Goal: Find specific page/section: Find specific page/section

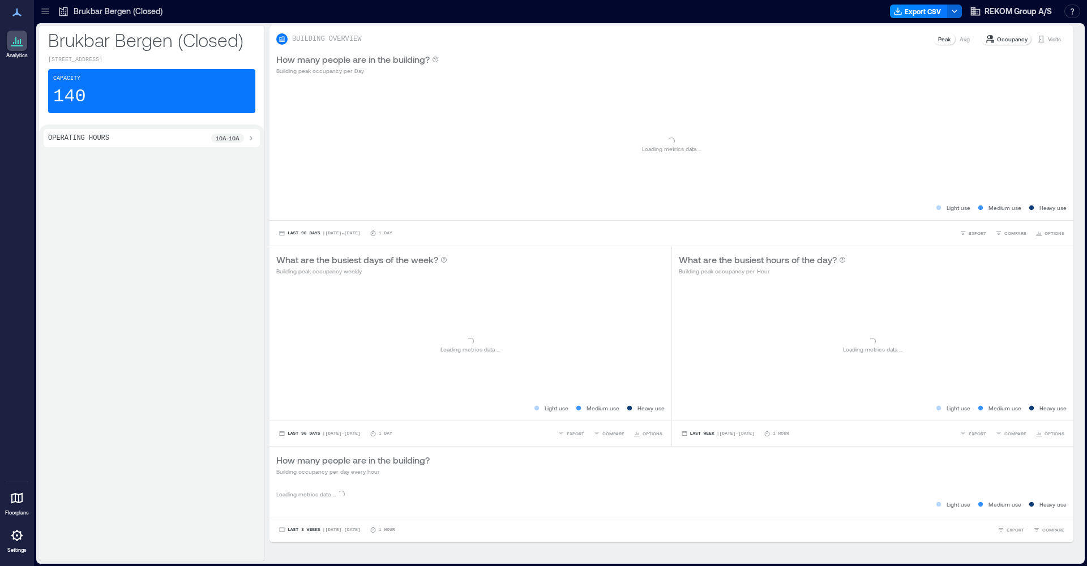
click at [15, 539] on icon at bounding box center [16, 535] width 11 height 11
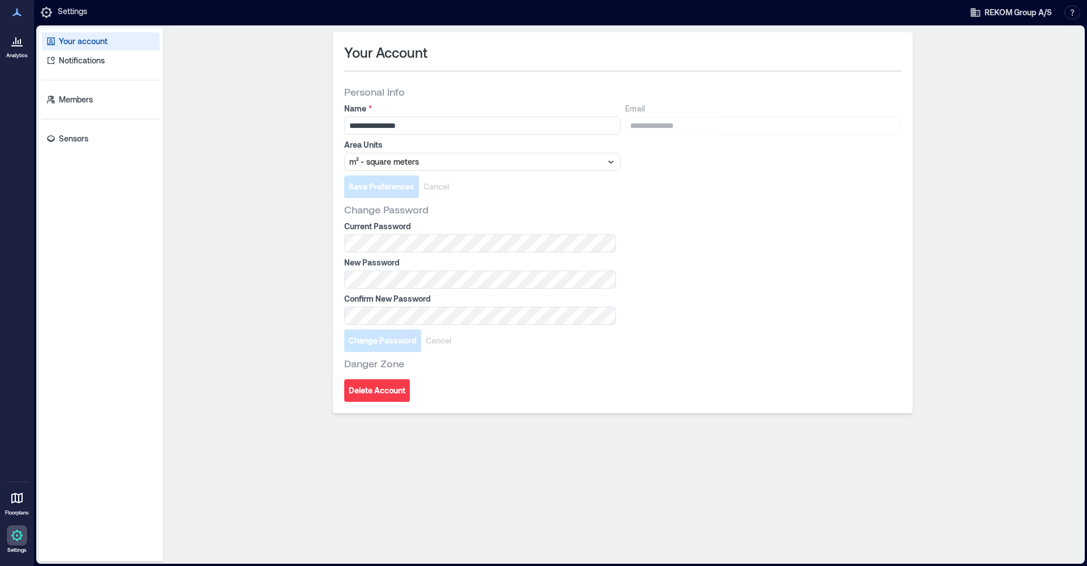
click at [89, 128] on div "Your account Notifications Members Sensors" at bounding box center [101, 295] width 125 height 534
click at [91, 133] on link "Sensors" at bounding box center [101, 139] width 118 height 18
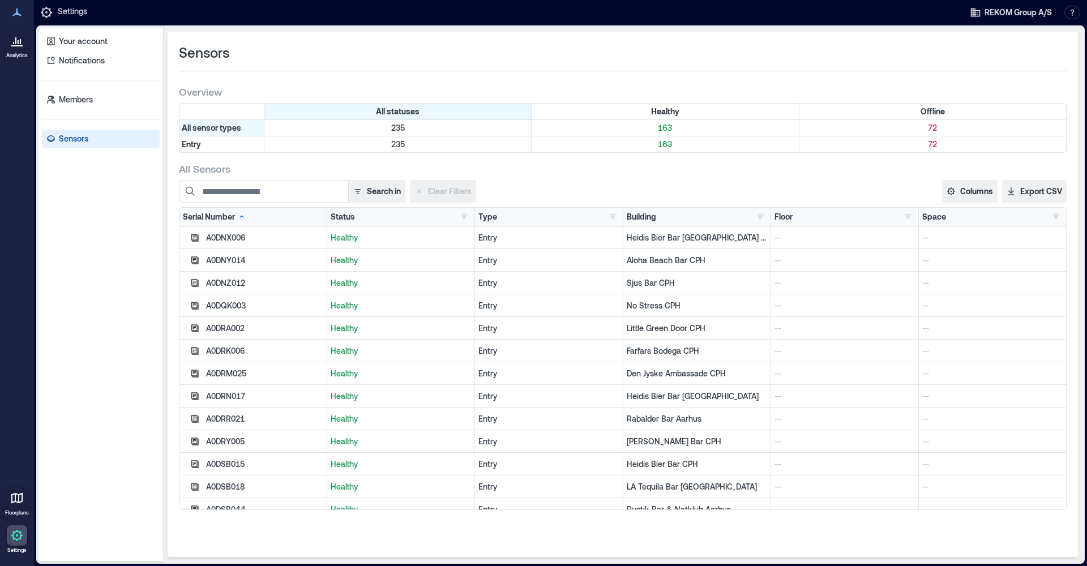
click at [220, 204] on div "Search in Clear Filters Columns Serial Number Status Type Building Floor Space …" at bounding box center [623, 345] width 888 height 330
click at [220, 196] on input at bounding box center [264, 191] width 170 height 23
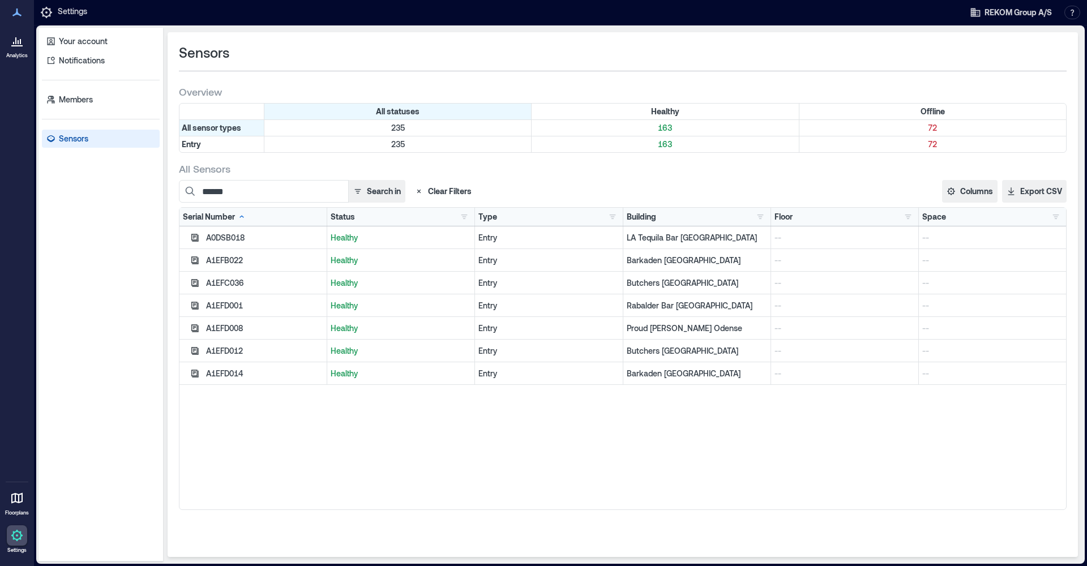
type input "******"
